Goal: Navigation & Orientation: Find specific page/section

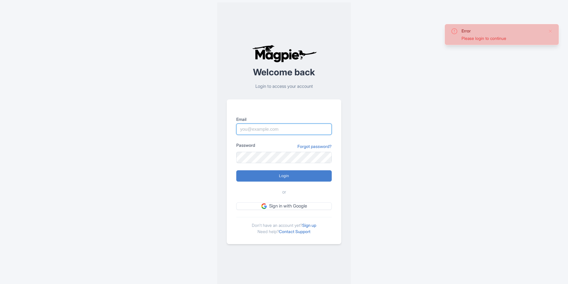
type input "[EMAIL_ADDRESS][DOMAIN_NAME]"
drag, startPoint x: 0, startPoint y: 0, endPoint x: 261, endPoint y: 176, distance: 314.5
click at [261, 176] on input "Login" at bounding box center [283, 176] width 95 height 11
type input "Logging in..."
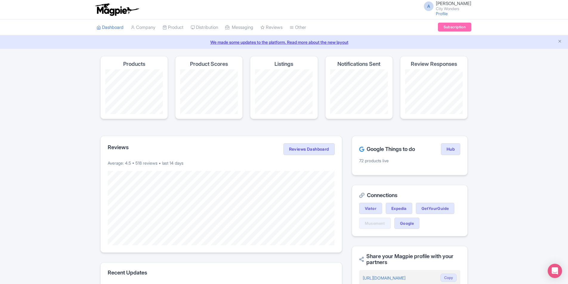
click at [323, 42] on link "We made some updates to the platform. Read more about the new layout" at bounding box center [284, 42] width 560 height 6
